Goal: Information Seeking & Learning: Learn about a topic

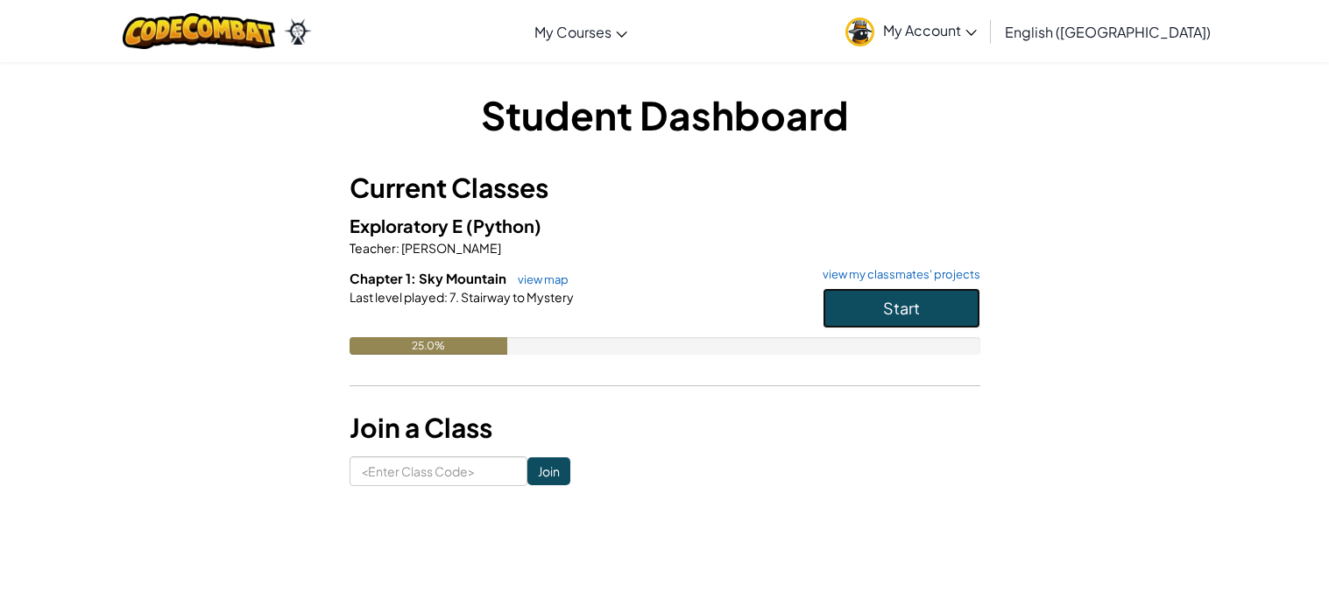
click at [846, 309] on button "Start" at bounding box center [902, 308] width 158 height 40
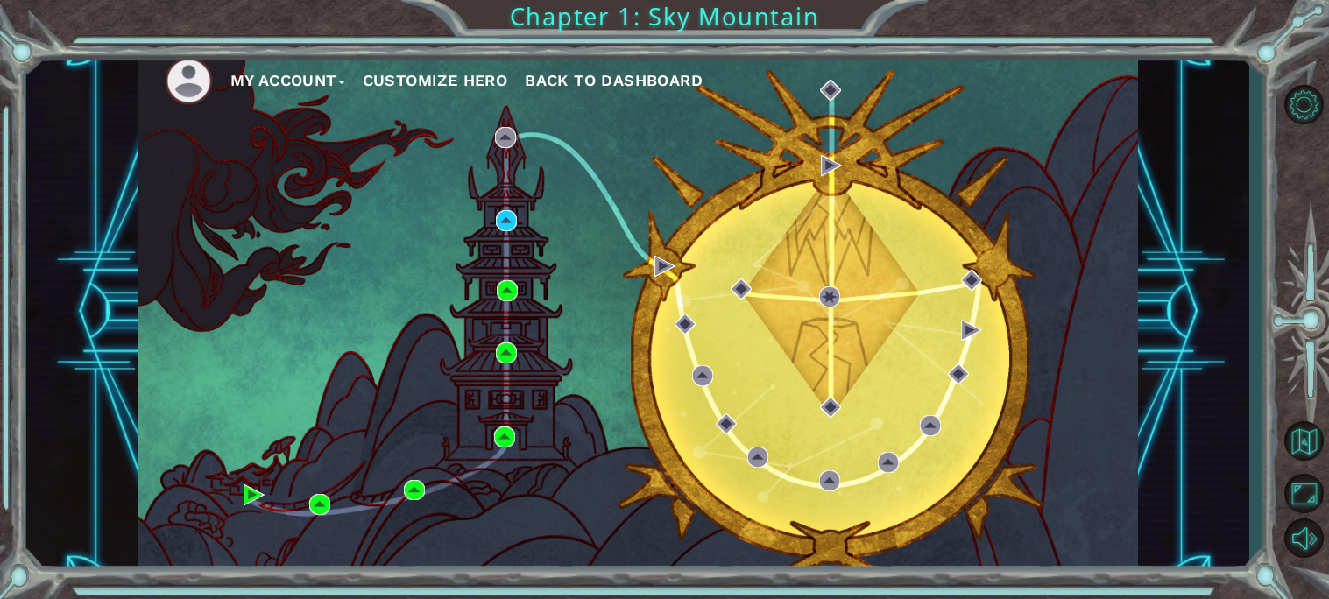
click at [291, 83] on button "My Account" at bounding box center [287, 80] width 115 height 26
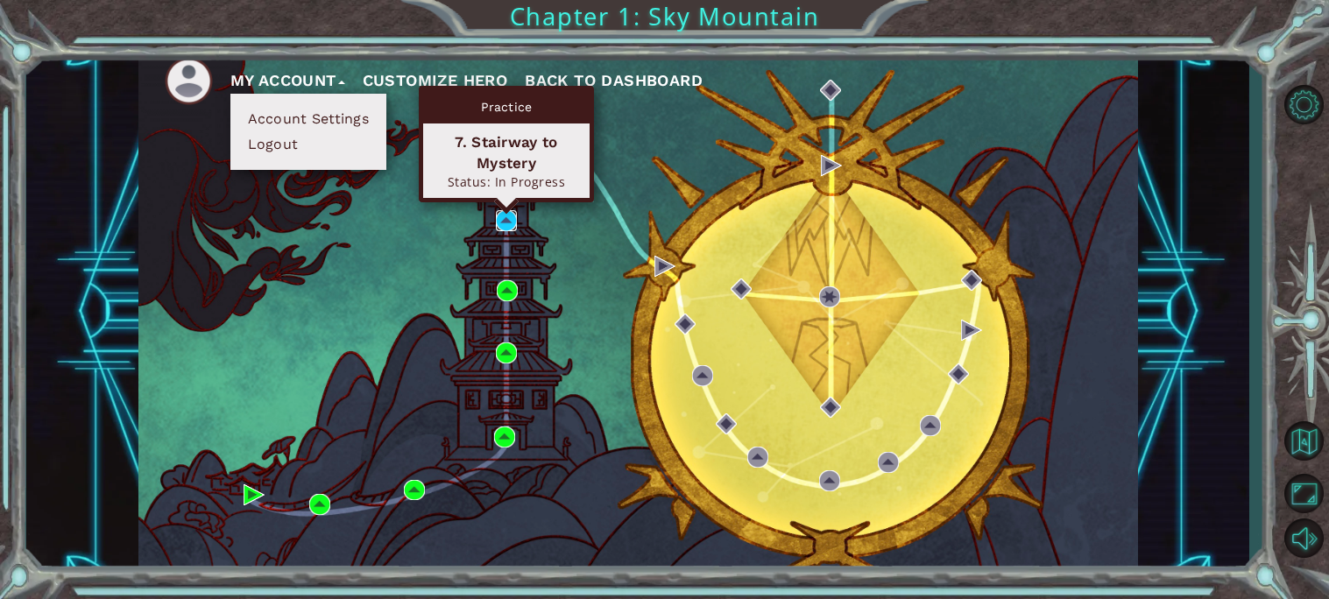
click at [502, 222] on img at bounding box center [506, 220] width 21 height 21
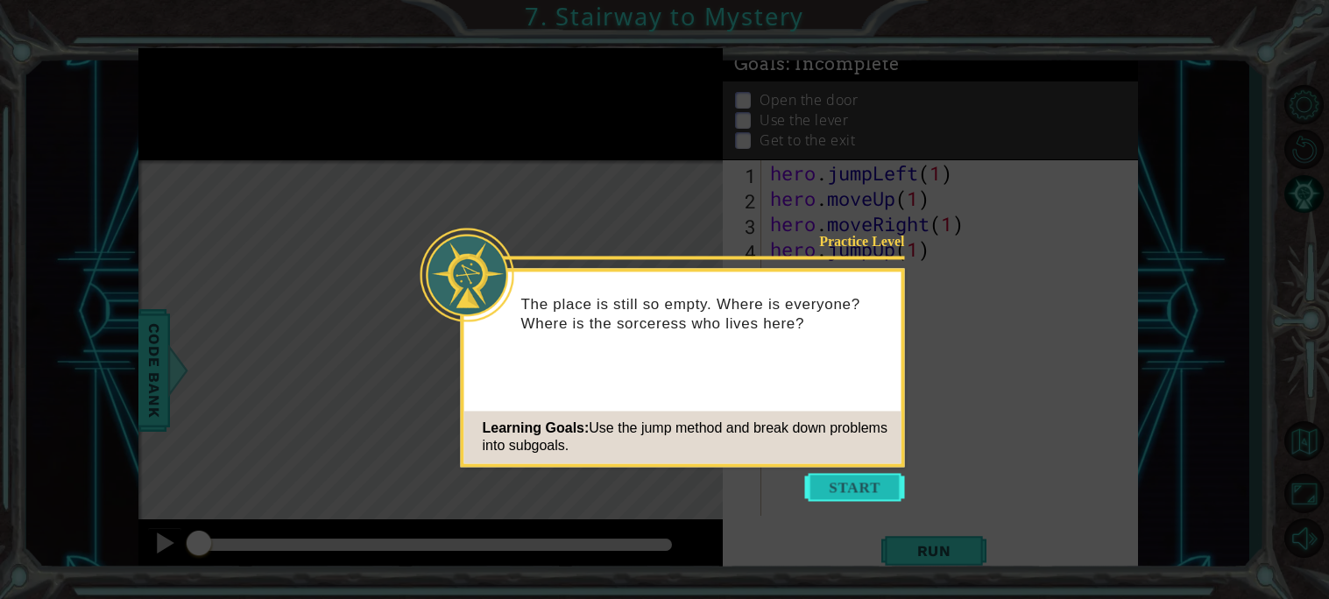
click at [816, 490] on button "Start" at bounding box center [855, 487] width 100 height 28
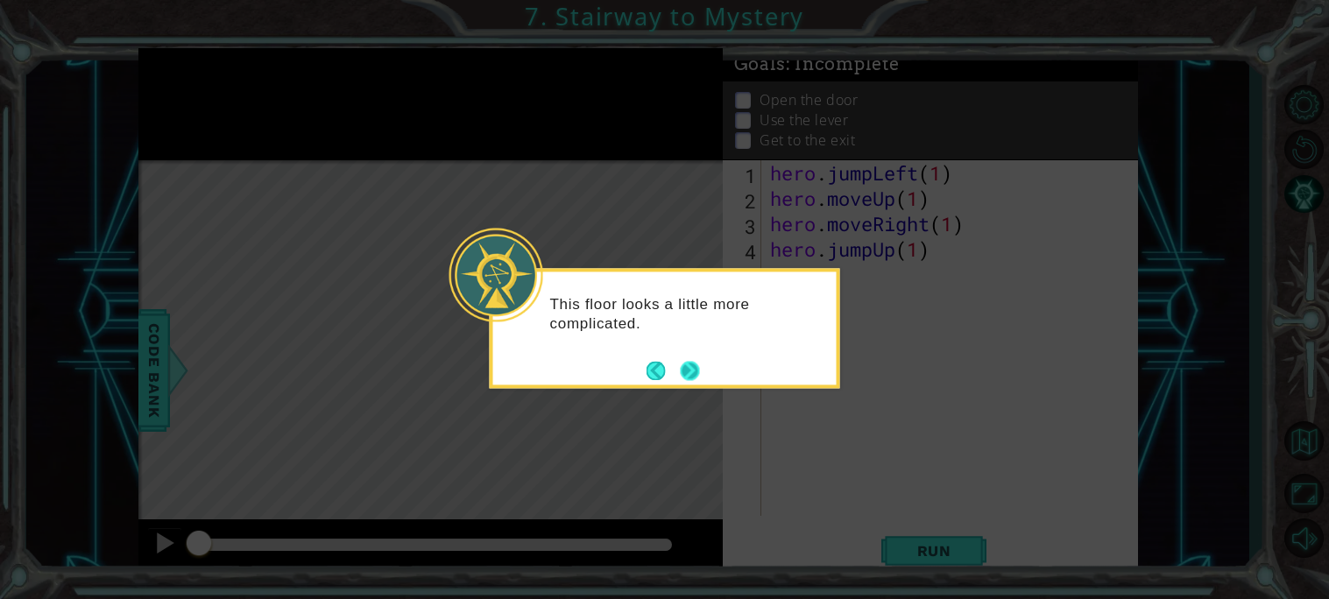
click at [682, 373] on button "Next" at bounding box center [689, 370] width 19 height 19
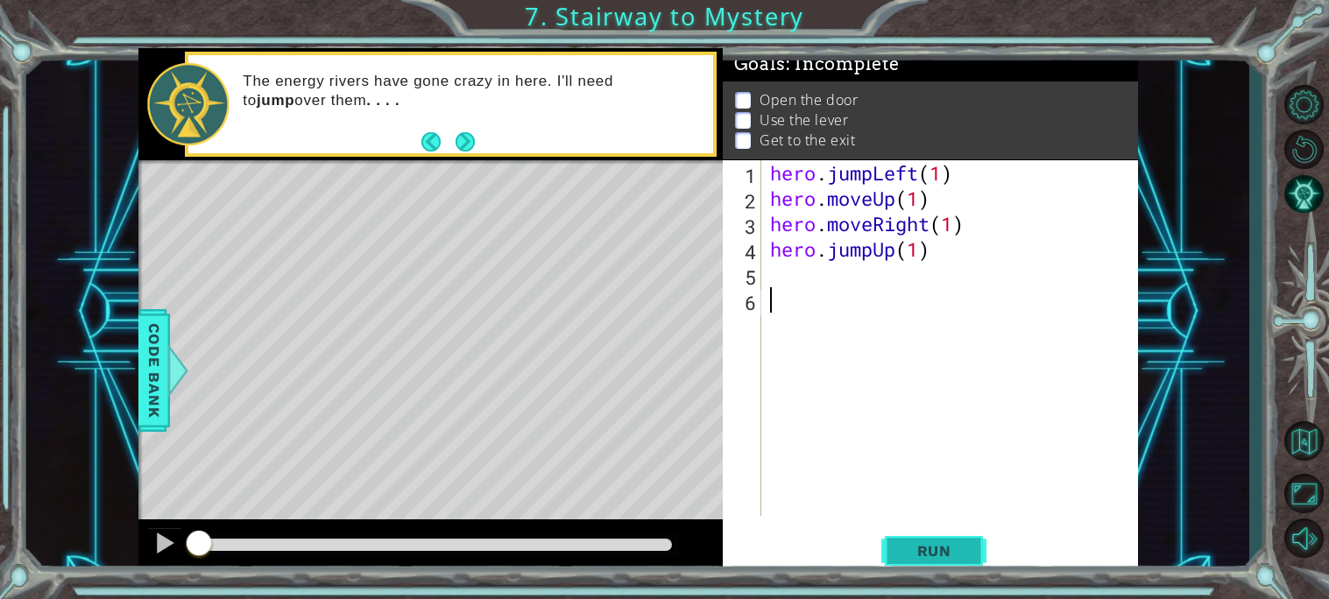
click at [933, 547] on span "Run" at bounding box center [934, 551] width 69 height 18
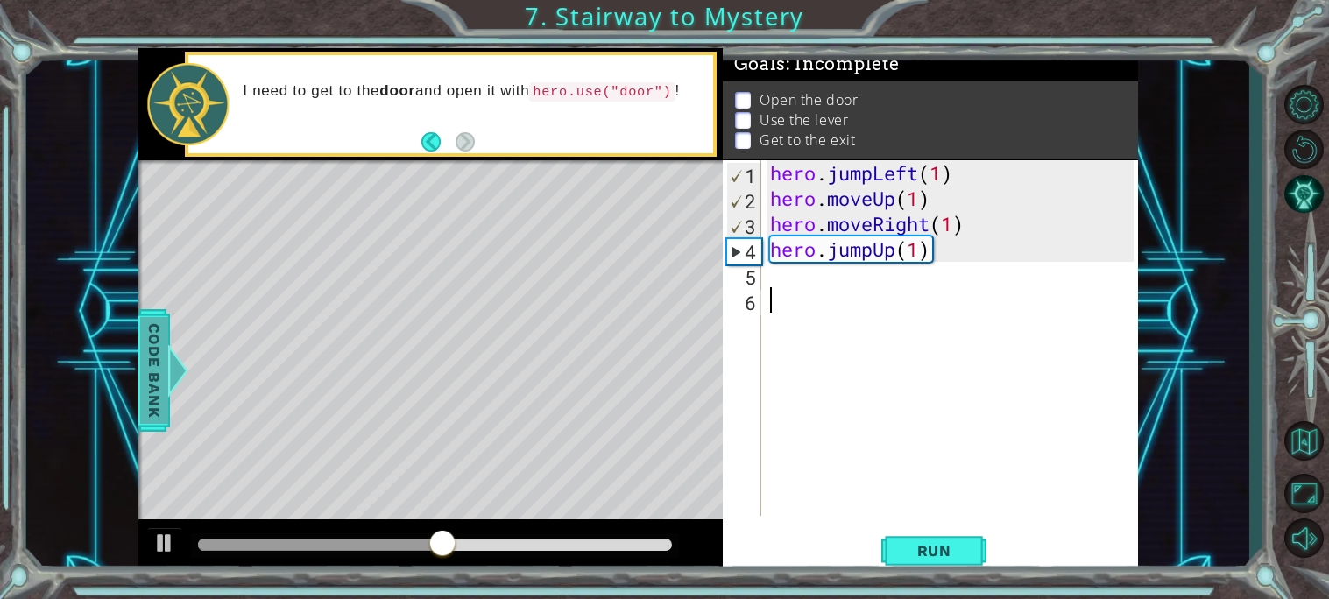
click at [150, 368] on span "Code Bank" at bounding box center [154, 370] width 28 height 107
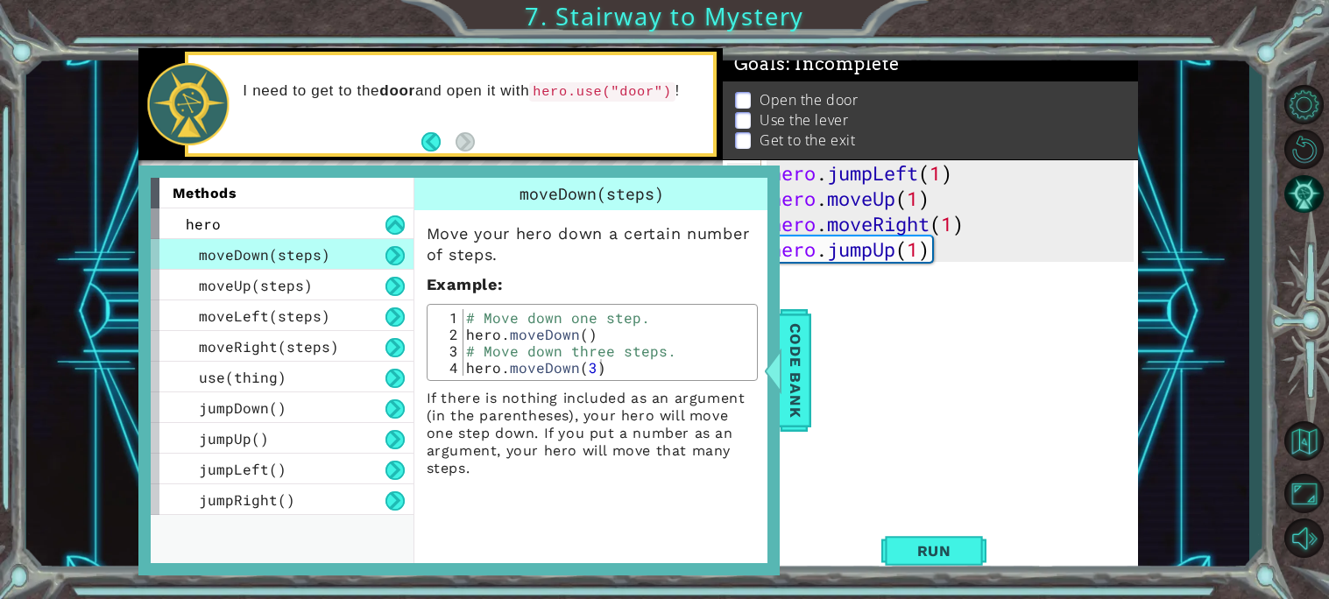
click at [188, 97] on div at bounding box center [187, 104] width 81 height 83
